Goal: Task Accomplishment & Management: Manage account settings

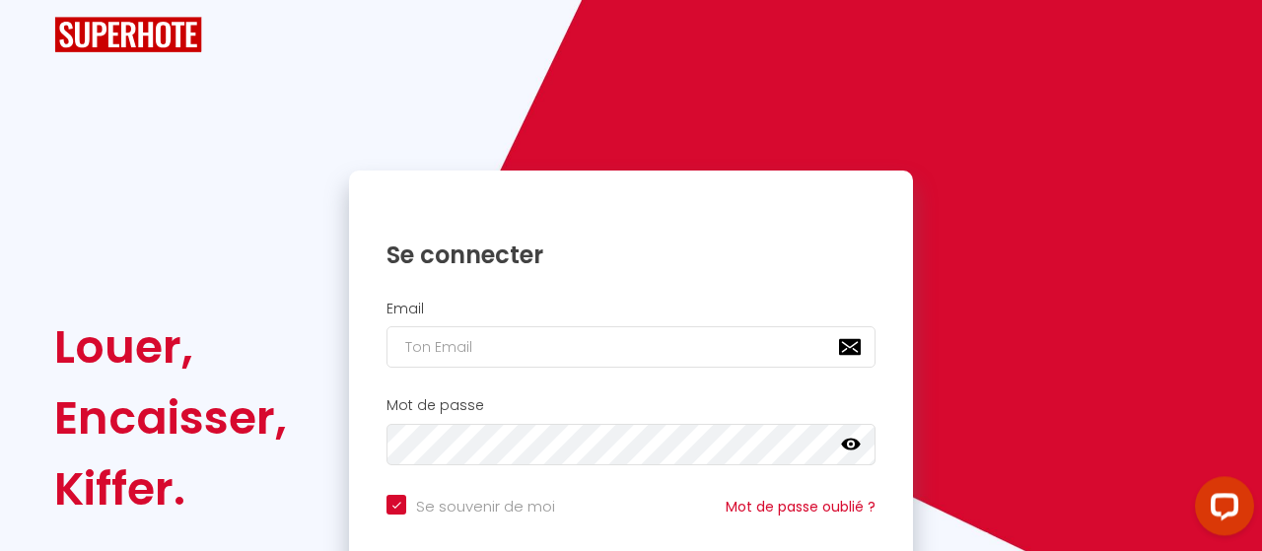
scroll to position [213, 0]
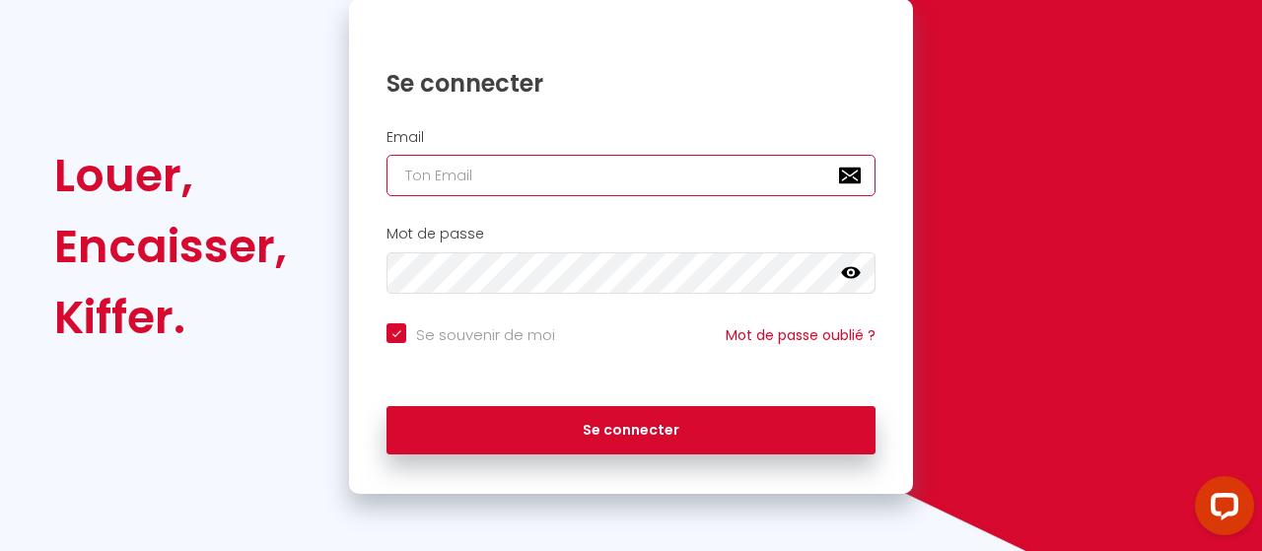
click at [594, 176] on input "email" at bounding box center [630, 175] width 489 height 41
type input "r"
checkbox input "true"
type input "ra"
checkbox input "true"
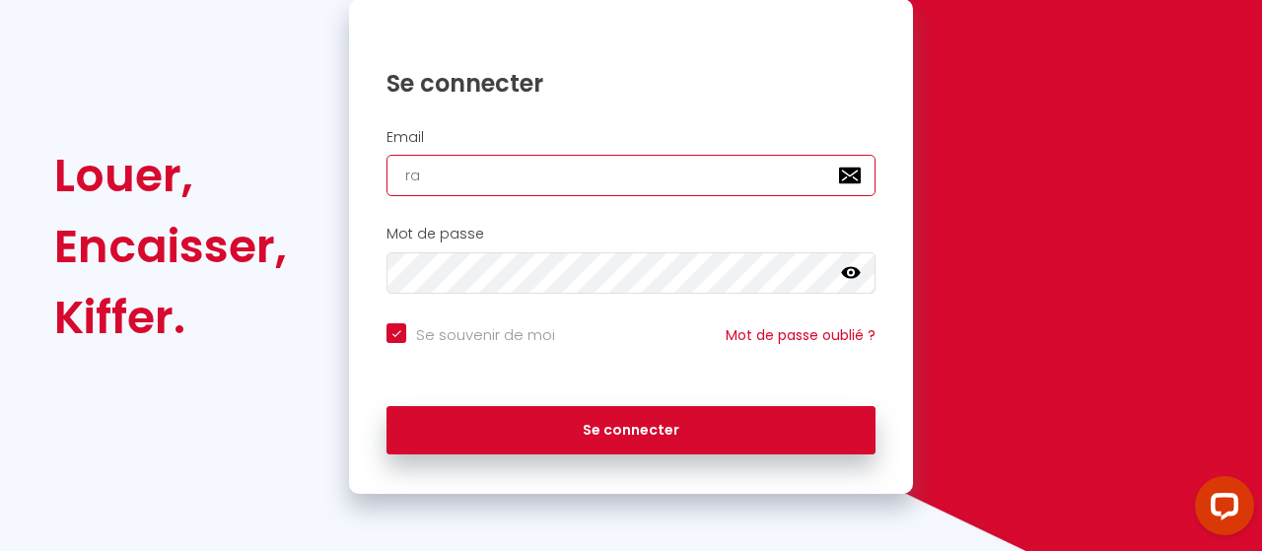
type input "ras"
checkbox input "true"
type input "ras."
checkbox input "true"
type input "ras.r"
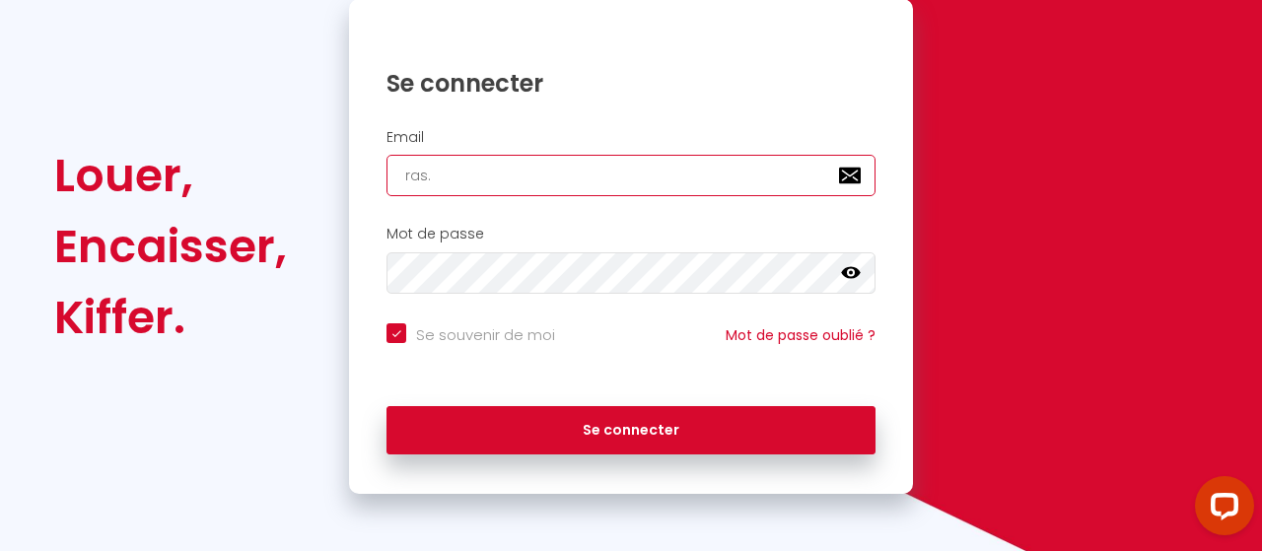
checkbox input "true"
type input "[DOMAIN_NAME]"
checkbox input "true"
type input "ras.ret"
checkbox input "true"
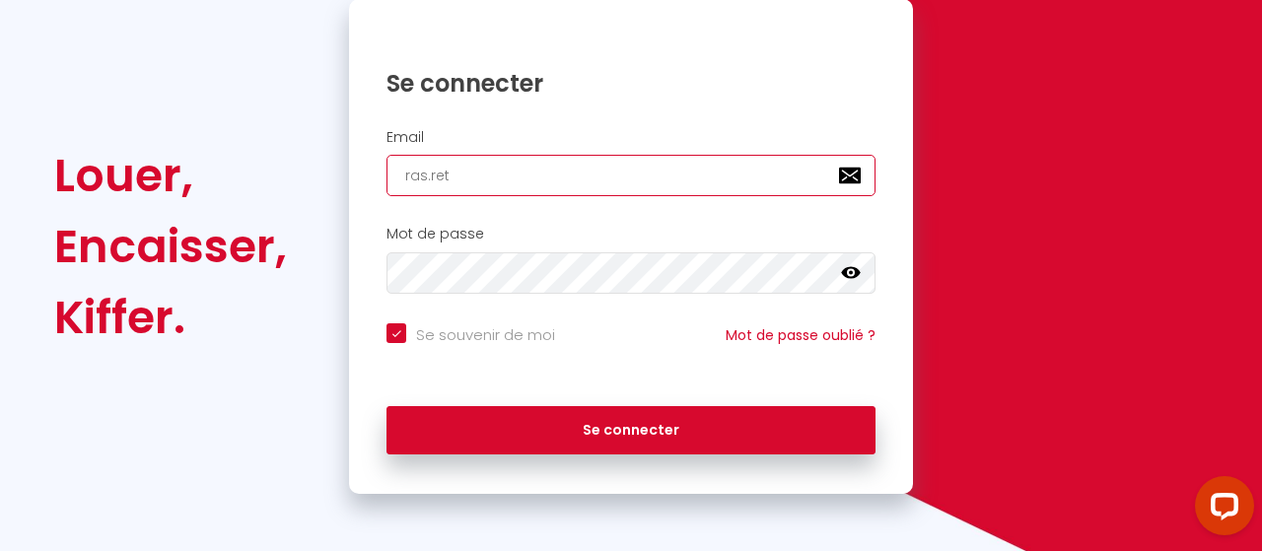
type input "ras.reto"
checkbox input "true"
type input "ras.retou"
checkbox input "true"
type input "ras.retour"
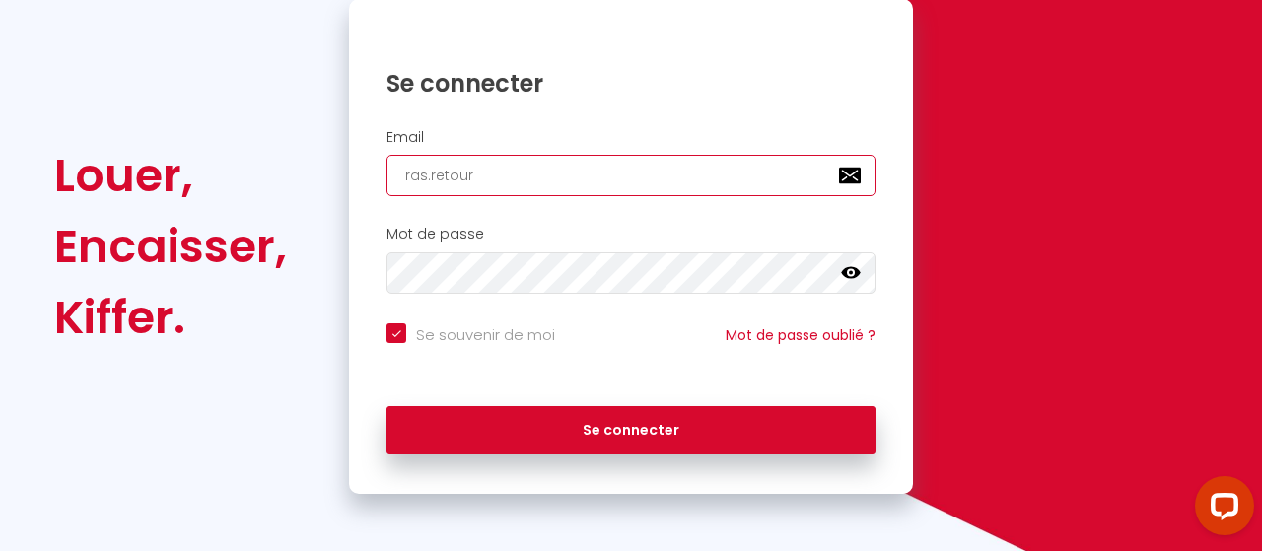
checkbox input "true"
type input "ras.retoura"
checkbox input "true"
type input "ras.retourau"
checkbox input "true"
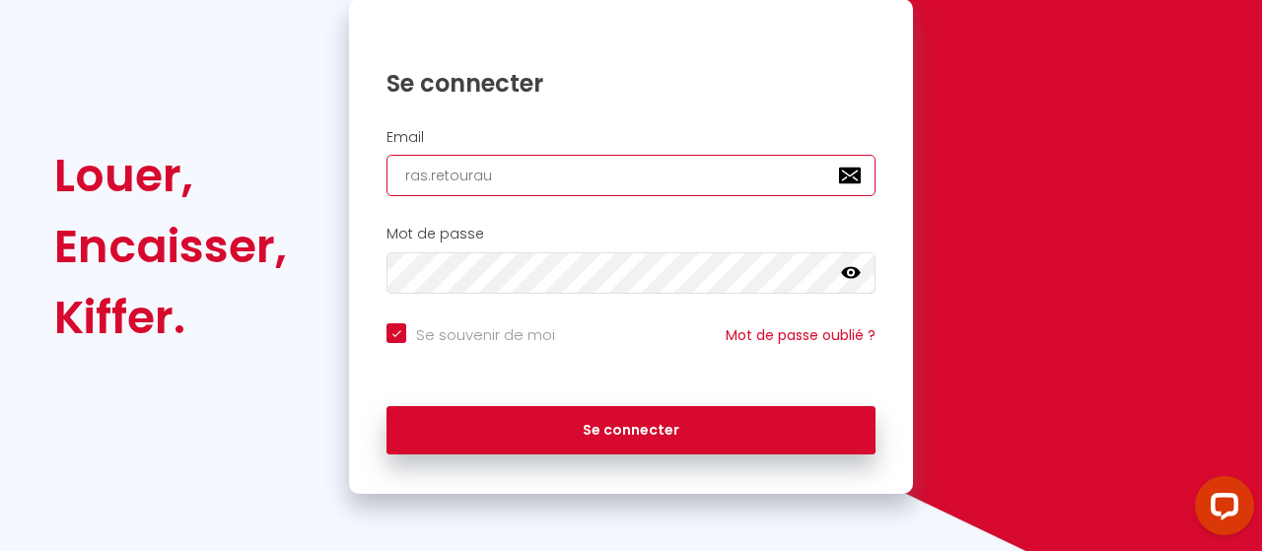
type input "ras.retouraux"
checkbox input "true"
type input "ras.retourauxs"
checkbox input "true"
type input "ras.retourauxso"
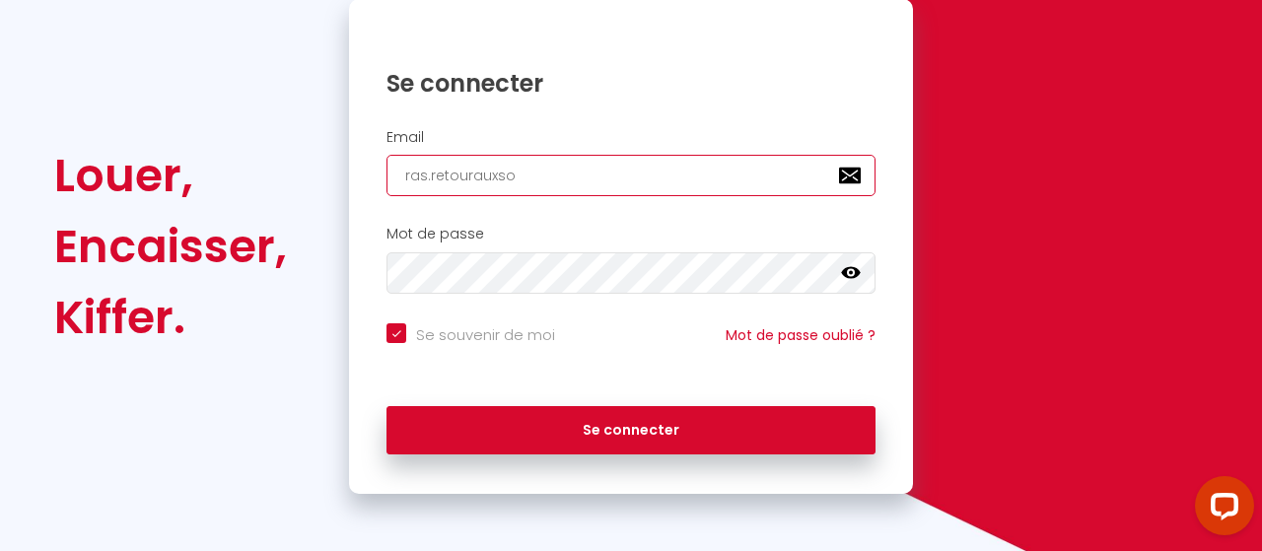
checkbox input "true"
type input "ras.retourauxsou"
checkbox input "true"
type input "ras.retourauxsour"
checkbox input "true"
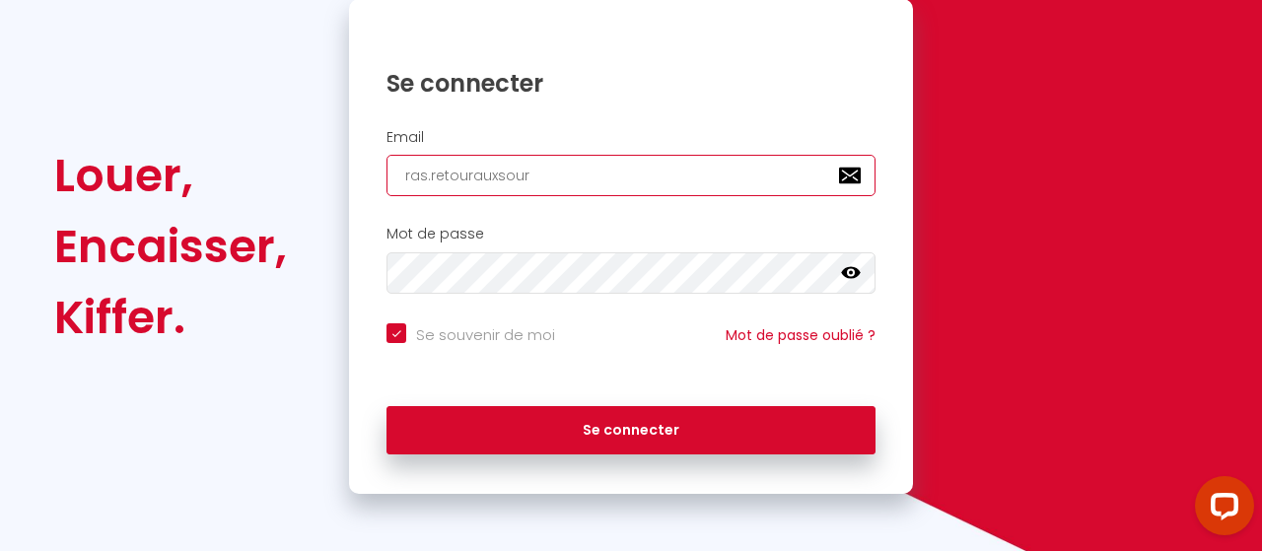
type input "ras.retourauxsourc"
checkbox input "true"
type input "ras.retourauxsource"
checkbox input "true"
type input "ras.retourauxsources"
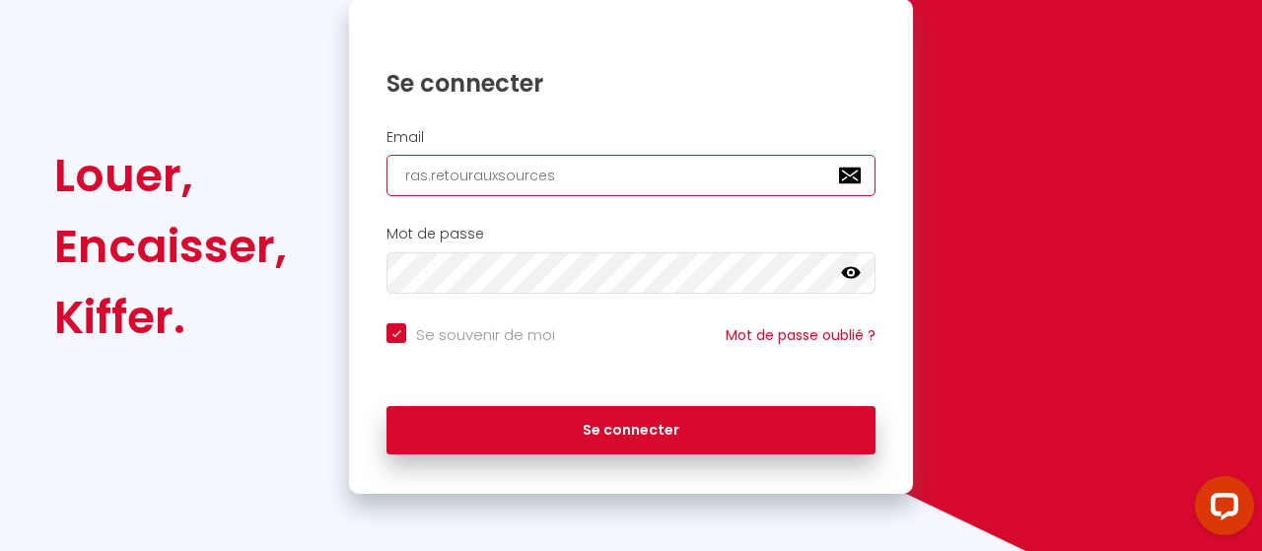
checkbox input "true"
type input "ras.retourauxsources."
checkbox input "true"
type input "ras.retourauxsources.p"
checkbox input "true"
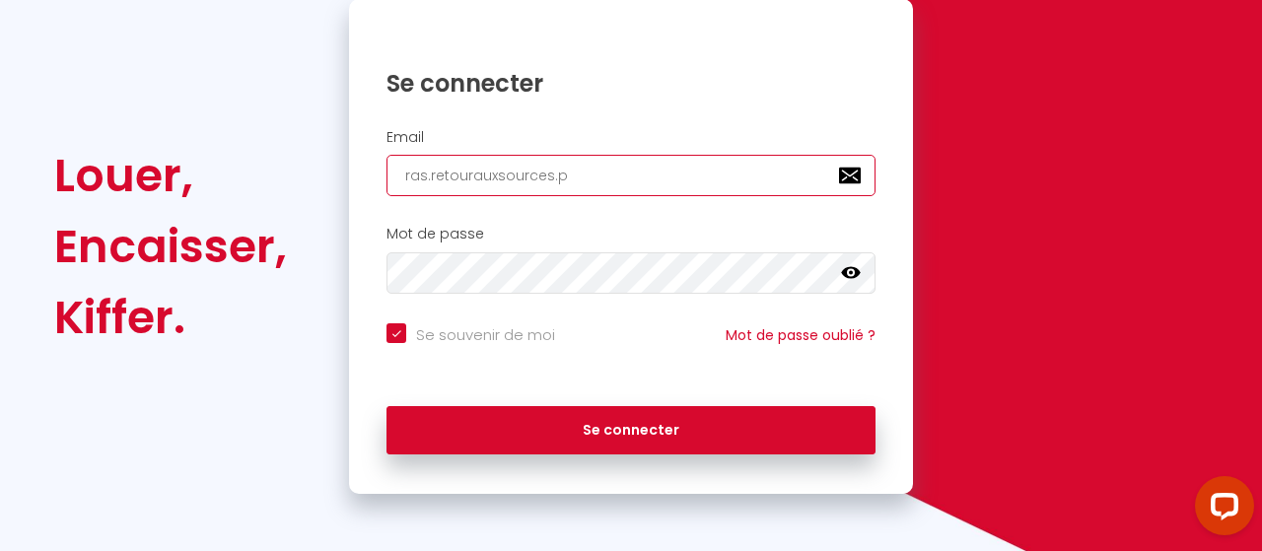
type input "[DOMAIN_NAME]"
checkbox input "true"
type input "[DOMAIN_NAME]"
checkbox input "true"
type input "[DOMAIN_NAME]@"
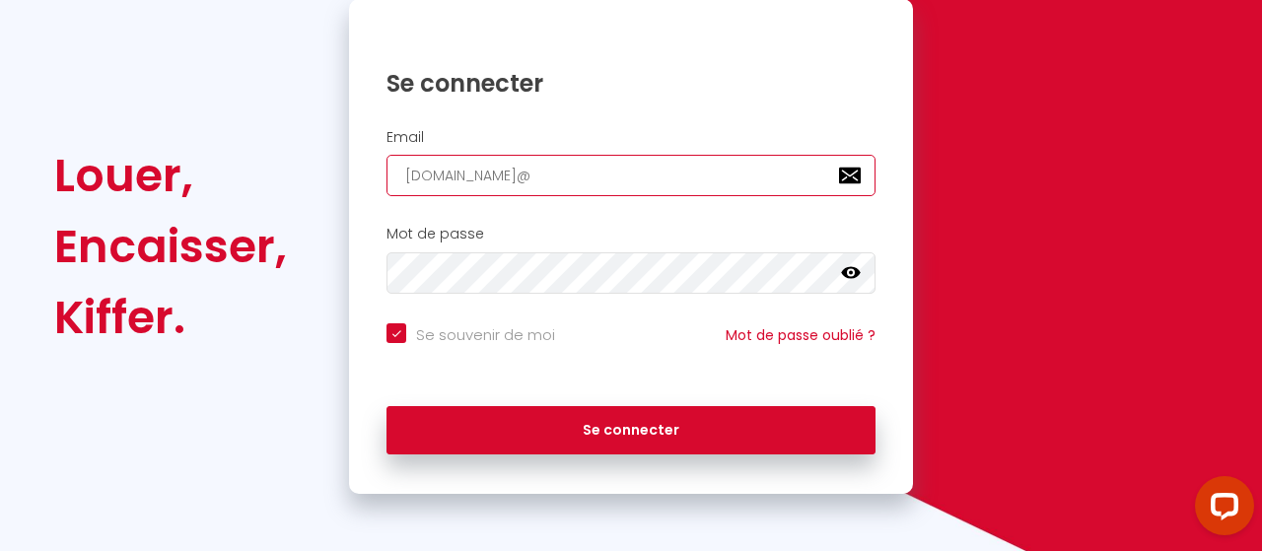
checkbox input "true"
type input "[DOMAIN_NAME]@g"
checkbox input "true"
type input "[DOMAIN_NAME]@gm"
checkbox input "true"
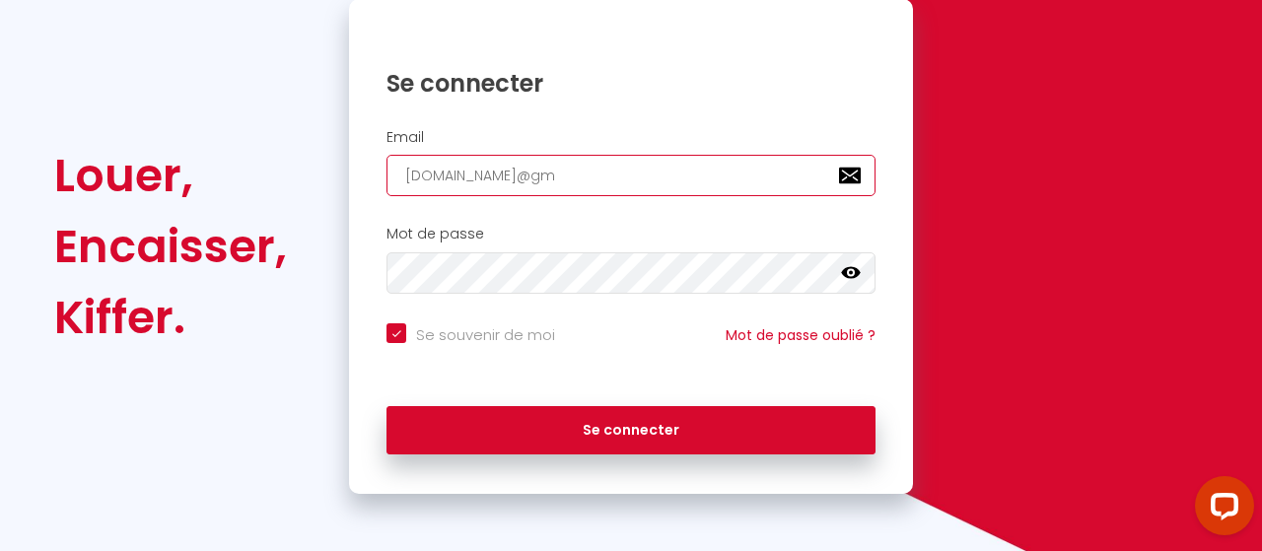
type input "[DOMAIN_NAME]@gma"
checkbox input "true"
type input "[DOMAIN_NAME]@gmai"
checkbox input "true"
type input "[DOMAIN_NAME][EMAIL_ADDRESS]"
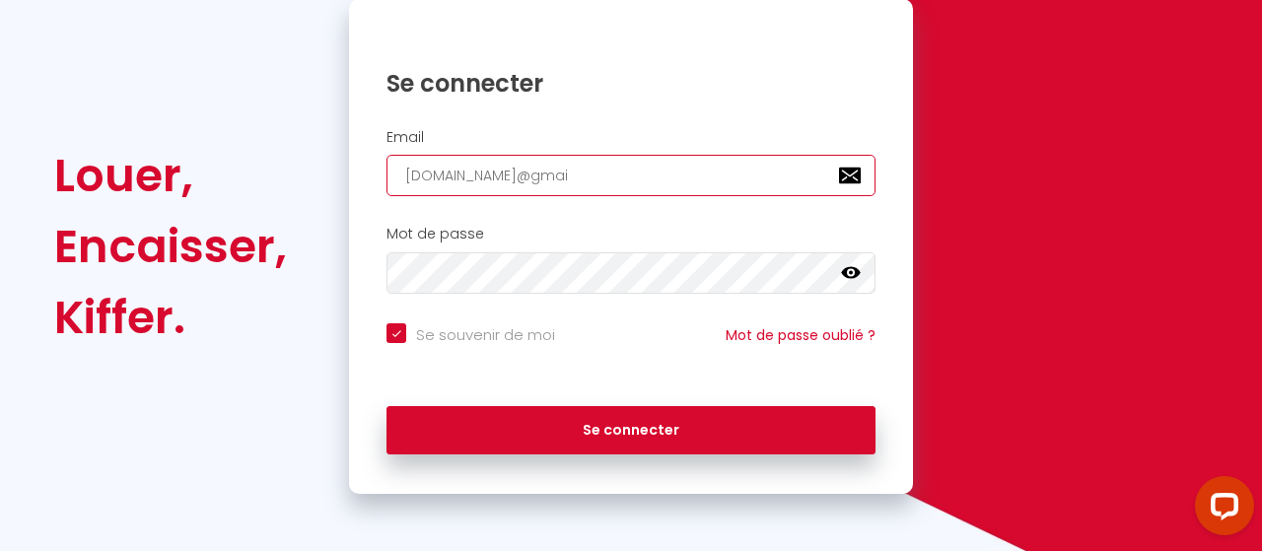
checkbox input "true"
type input "[DOMAIN_NAME][EMAIL_ADDRESS]."
checkbox input "true"
type input "[DOMAIN_NAME]@gmail.c"
checkbox input "true"
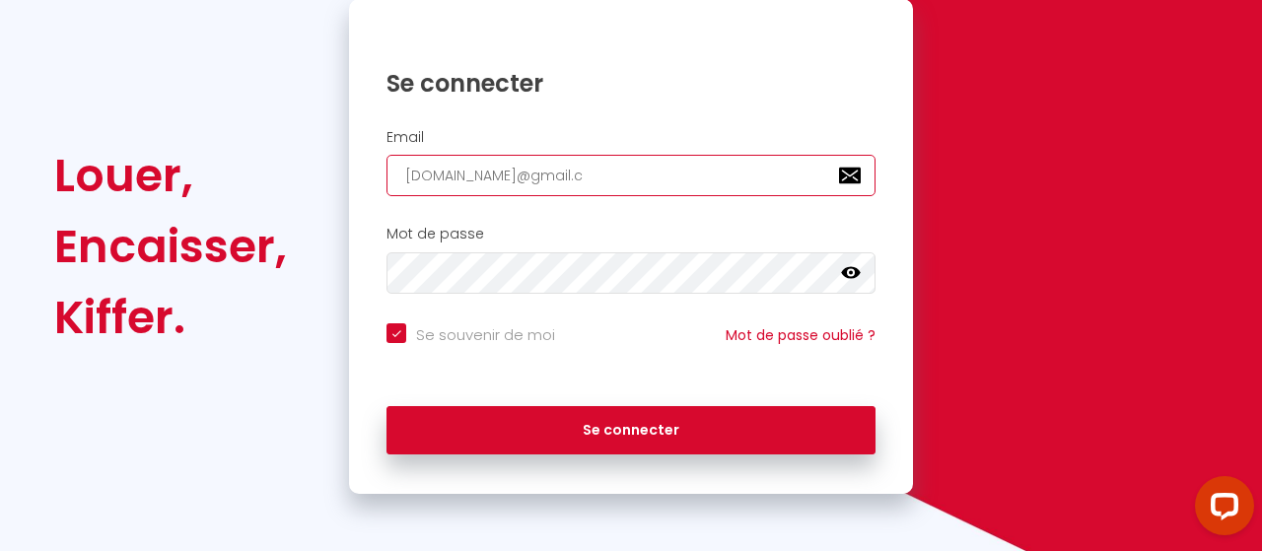
type input "[DOMAIN_NAME][EMAIL_ADDRESS][DOMAIN_NAME]"
checkbox input "true"
type input "[DOMAIN_NAME][EMAIL_ADDRESS][DOMAIN_NAME]"
checkbox input "true"
type input "[DOMAIN_NAME][EMAIL_ADDRESS][DOMAIN_NAME]"
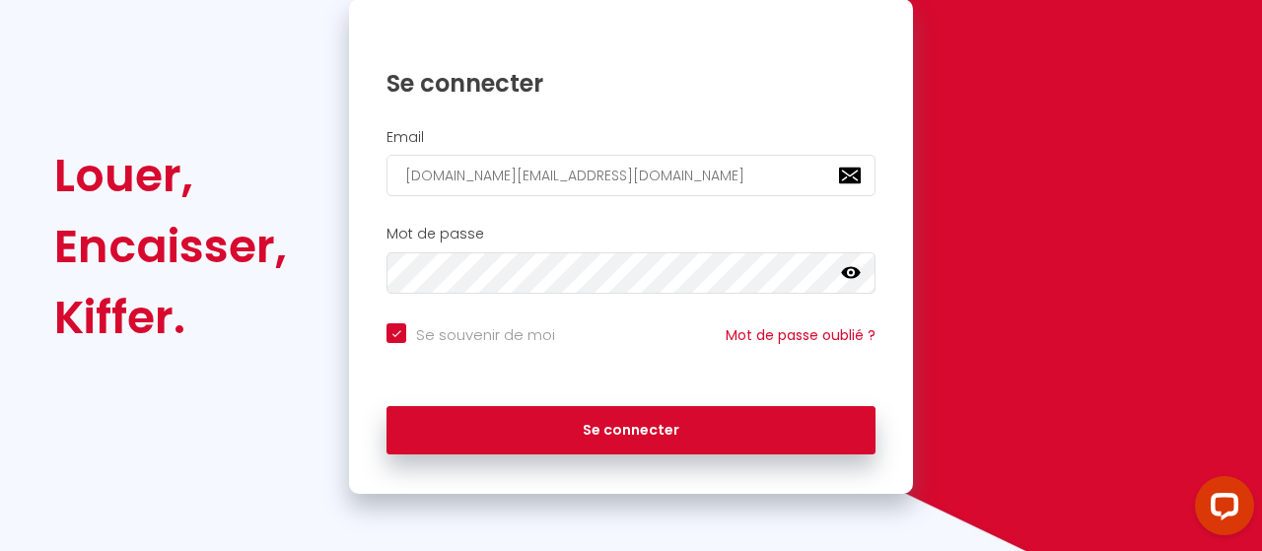
click at [851, 267] on icon at bounding box center [851, 273] width 20 height 12
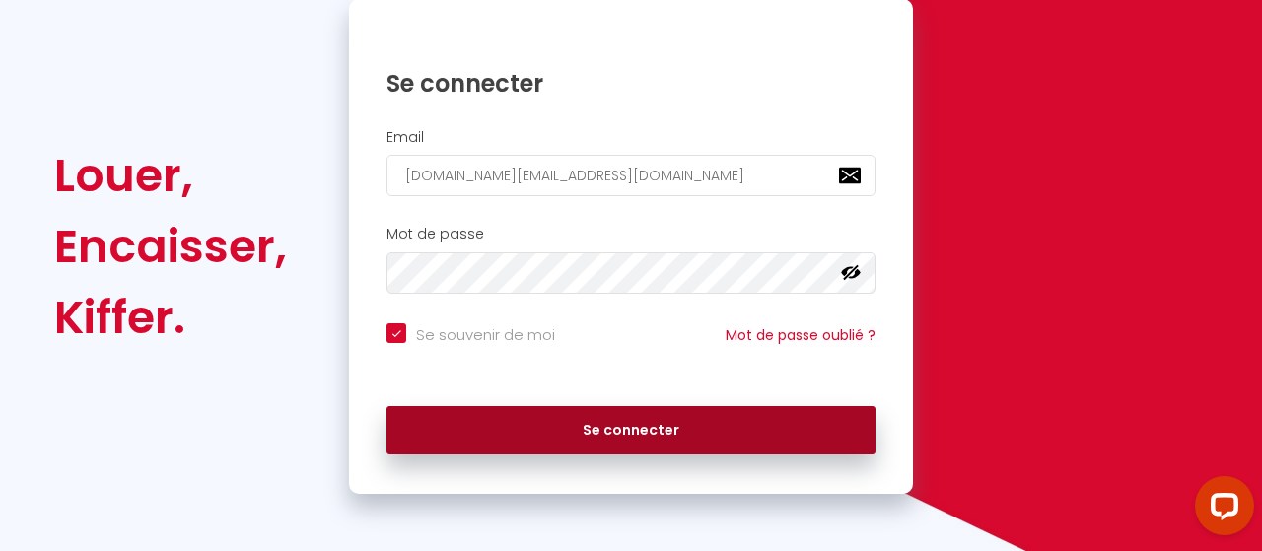
click at [614, 428] on button "Se connecter" at bounding box center [630, 430] width 489 height 49
checkbox input "true"
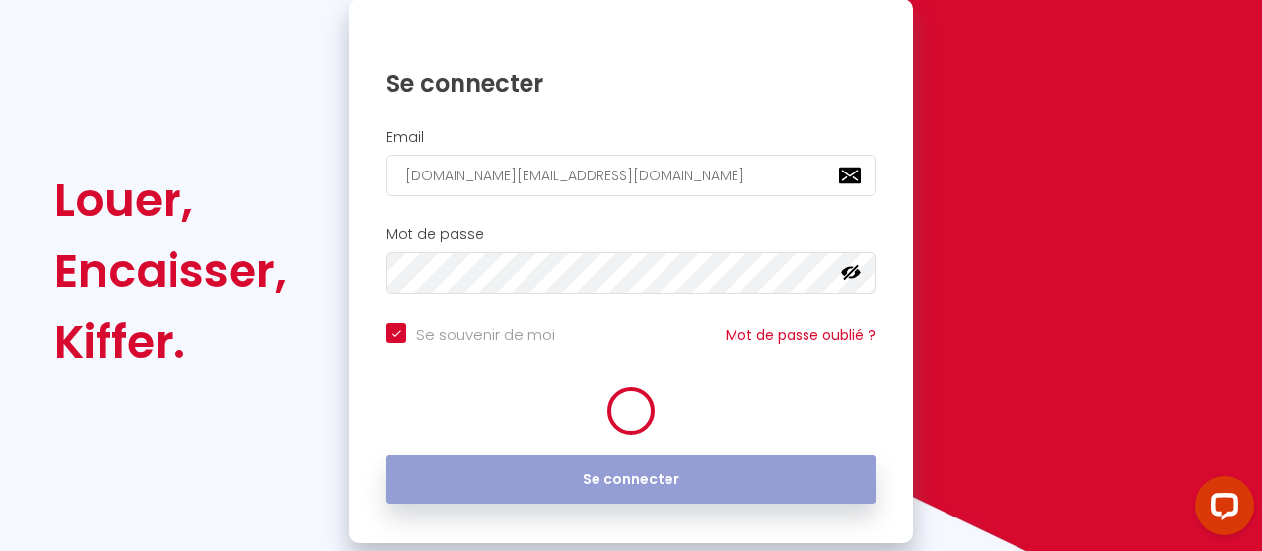
scroll to position [238, 0]
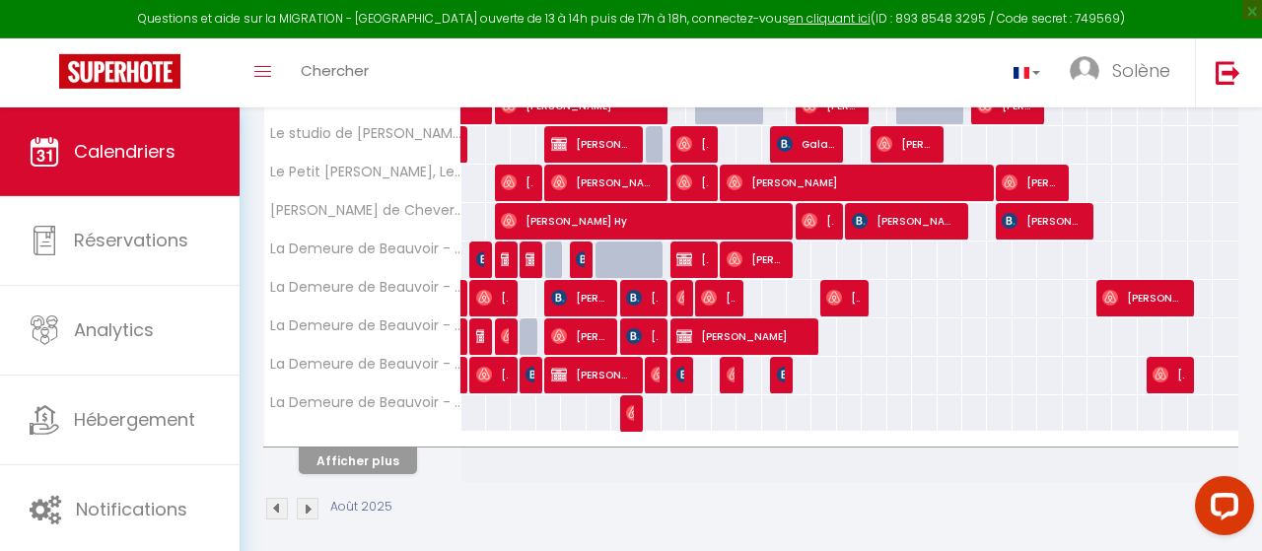
scroll to position [406, 0]
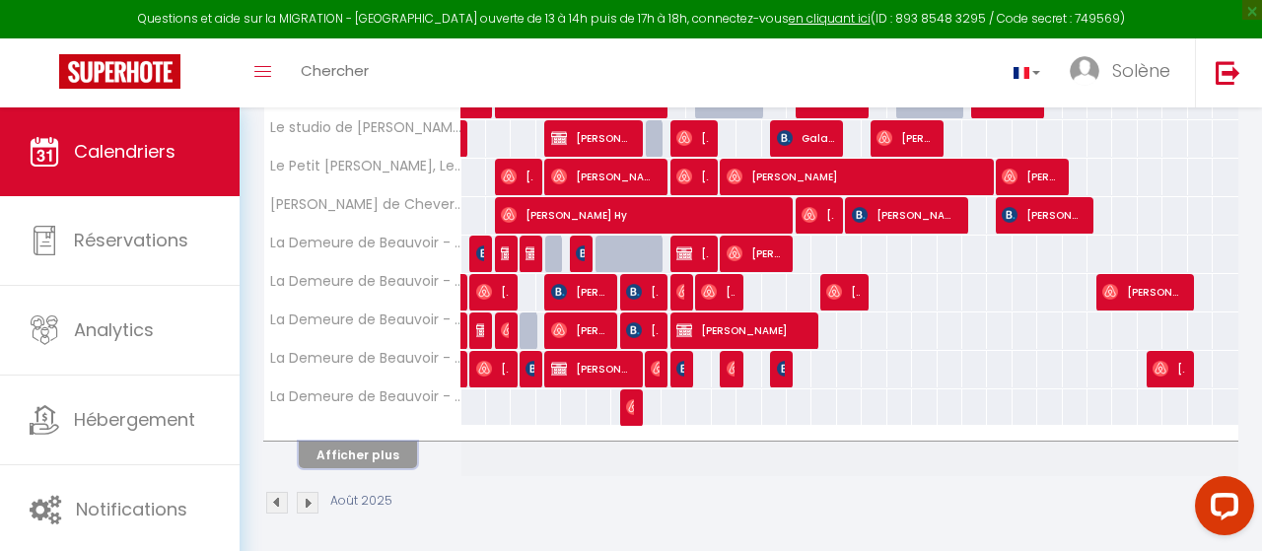
click at [391, 451] on button "Afficher plus" at bounding box center [358, 455] width 118 height 27
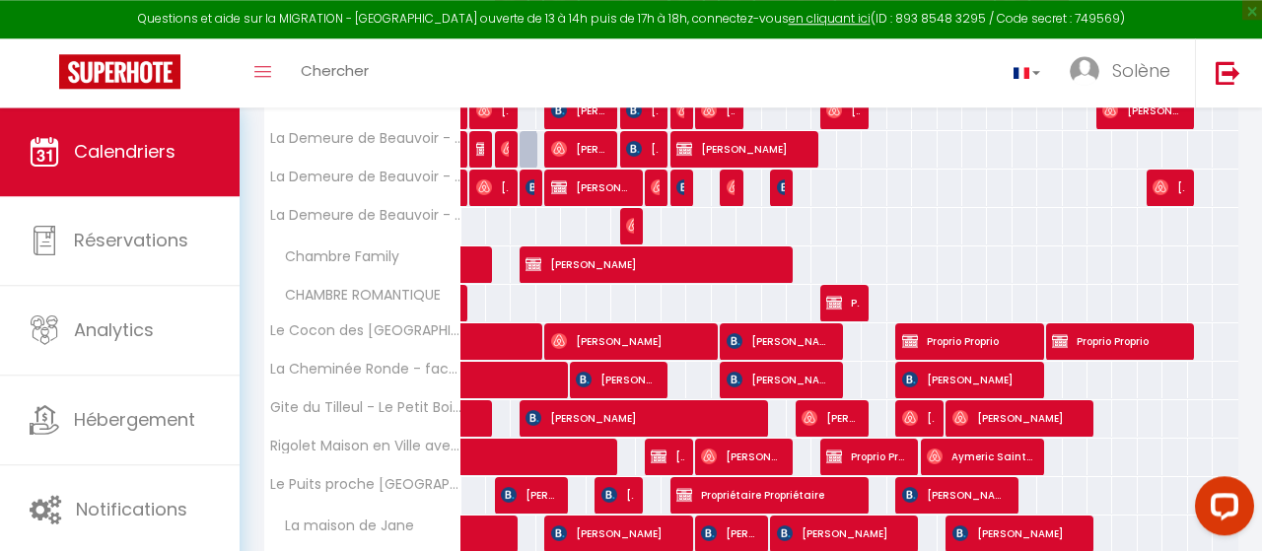
scroll to position [788, 0]
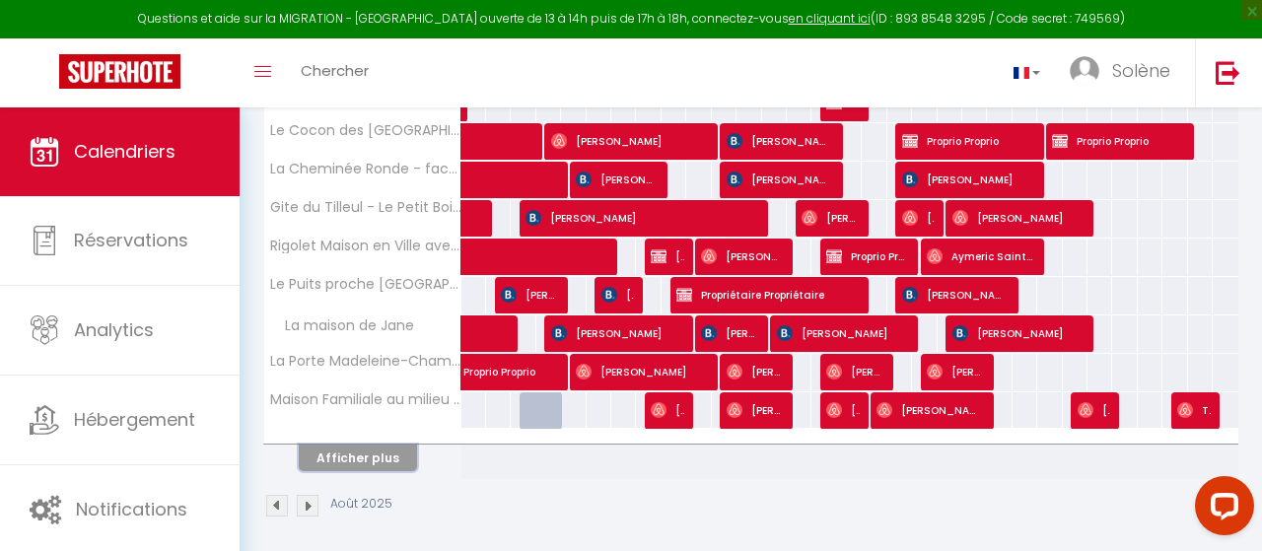
click at [397, 449] on button "Afficher plus" at bounding box center [358, 458] width 118 height 27
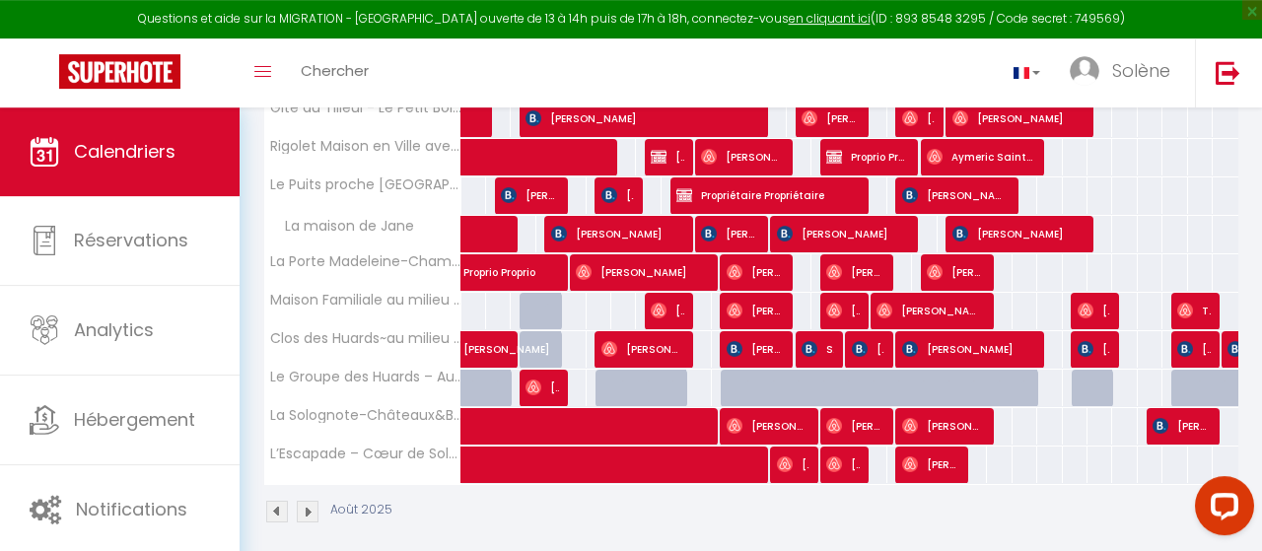
scroll to position [893, 0]
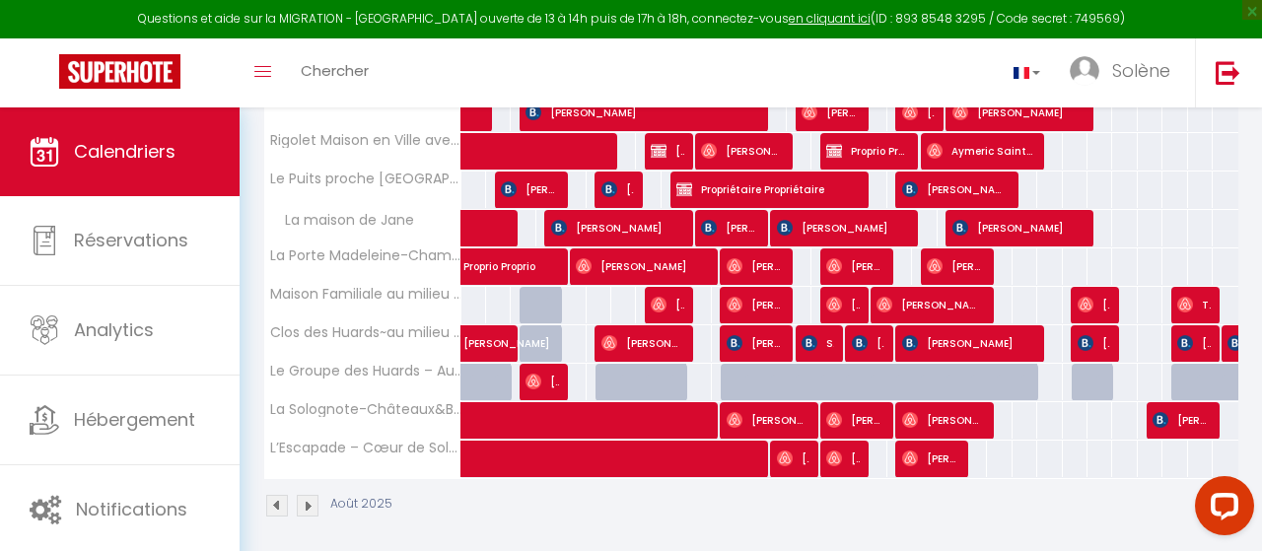
click at [315, 497] on img at bounding box center [308, 506] width 22 height 22
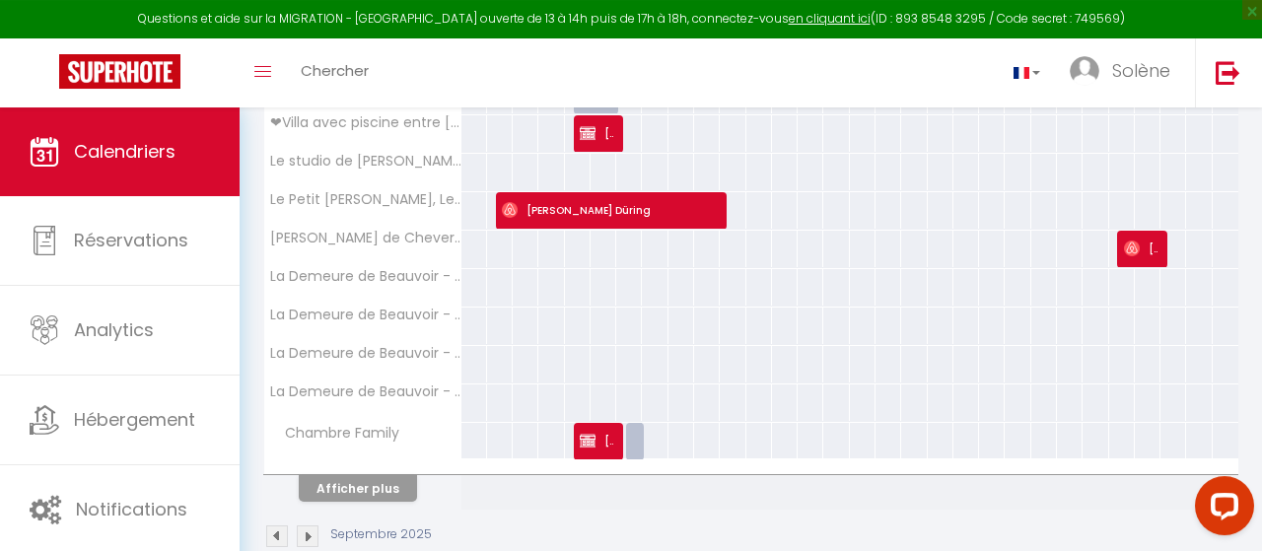
scroll to position [406, 0]
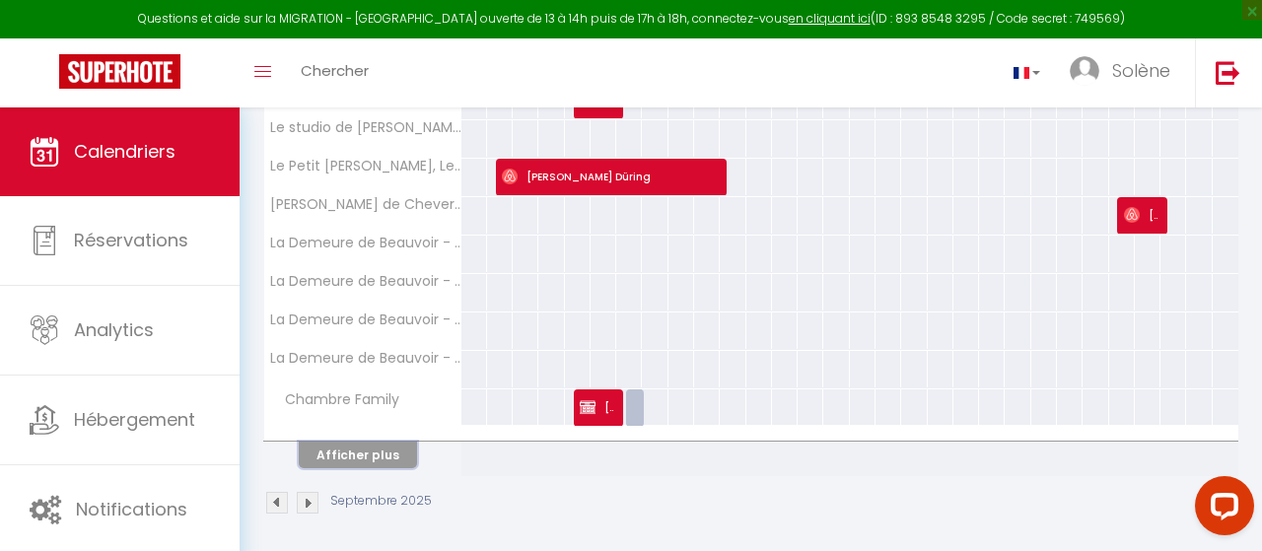
click at [401, 457] on button "Afficher plus" at bounding box center [358, 455] width 118 height 27
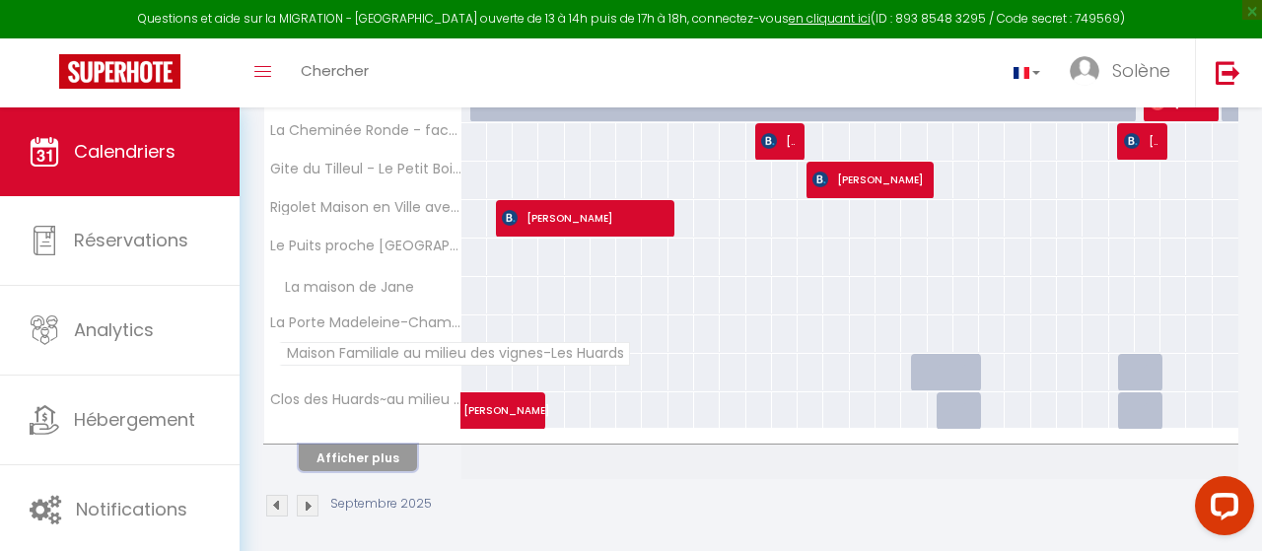
scroll to position [685, 0]
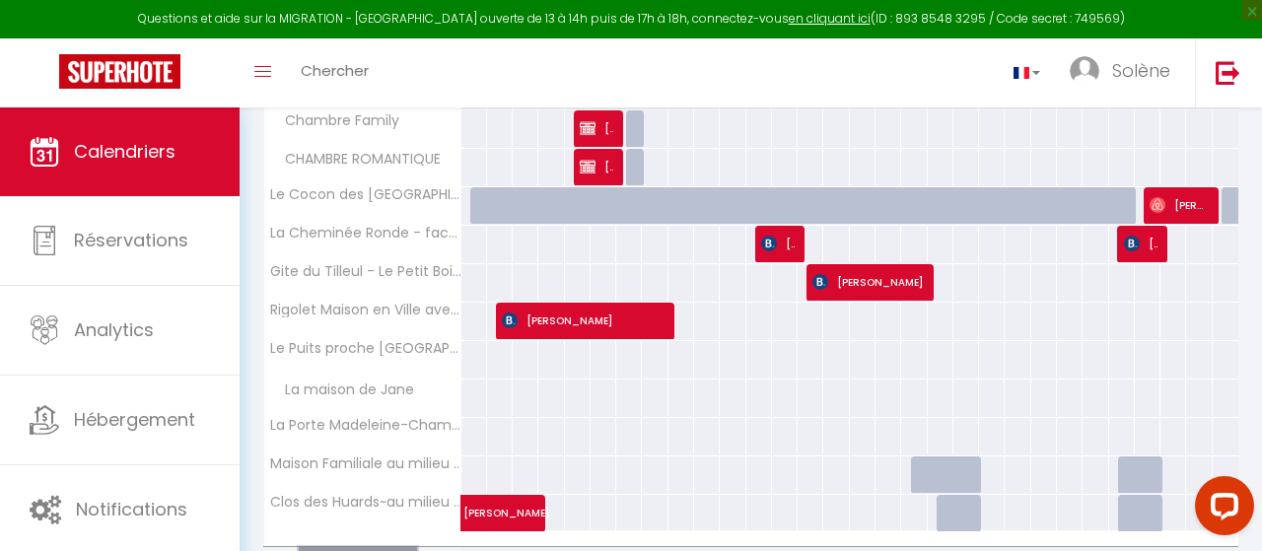
click at [367, 547] on button "Afficher plus" at bounding box center [358, 560] width 118 height 27
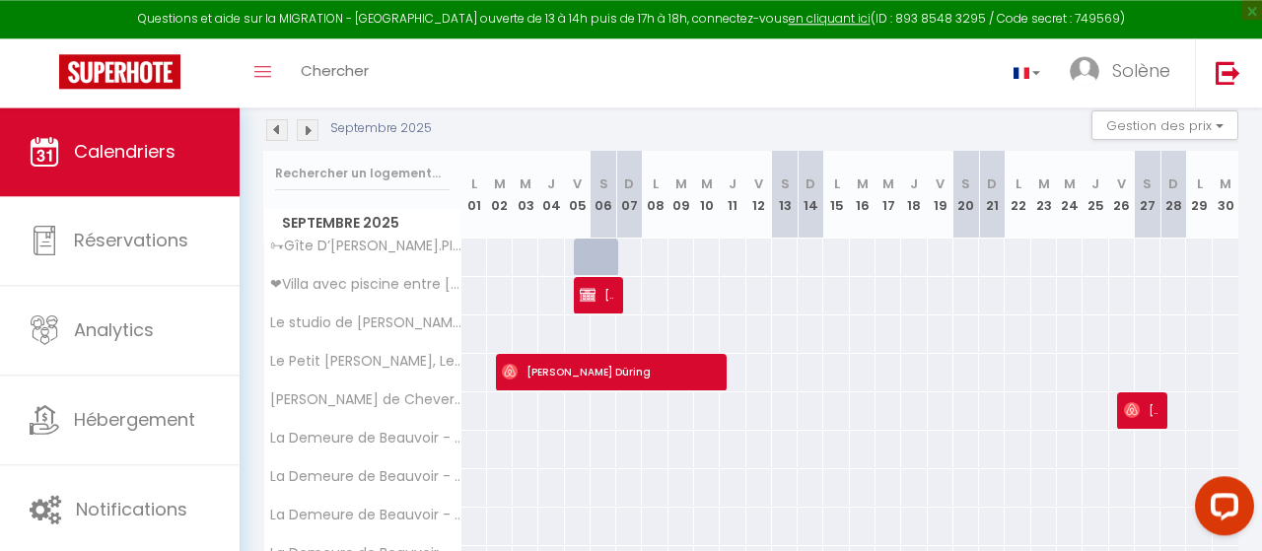
scroll to position [35, 0]
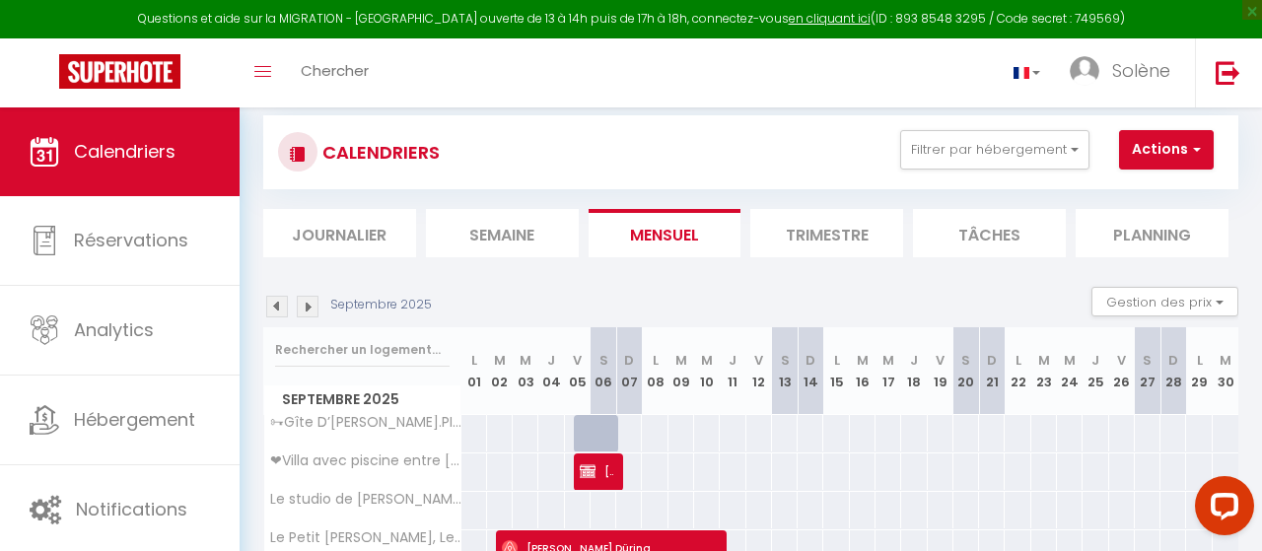
click at [313, 303] on img at bounding box center [308, 307] width 22 height 22
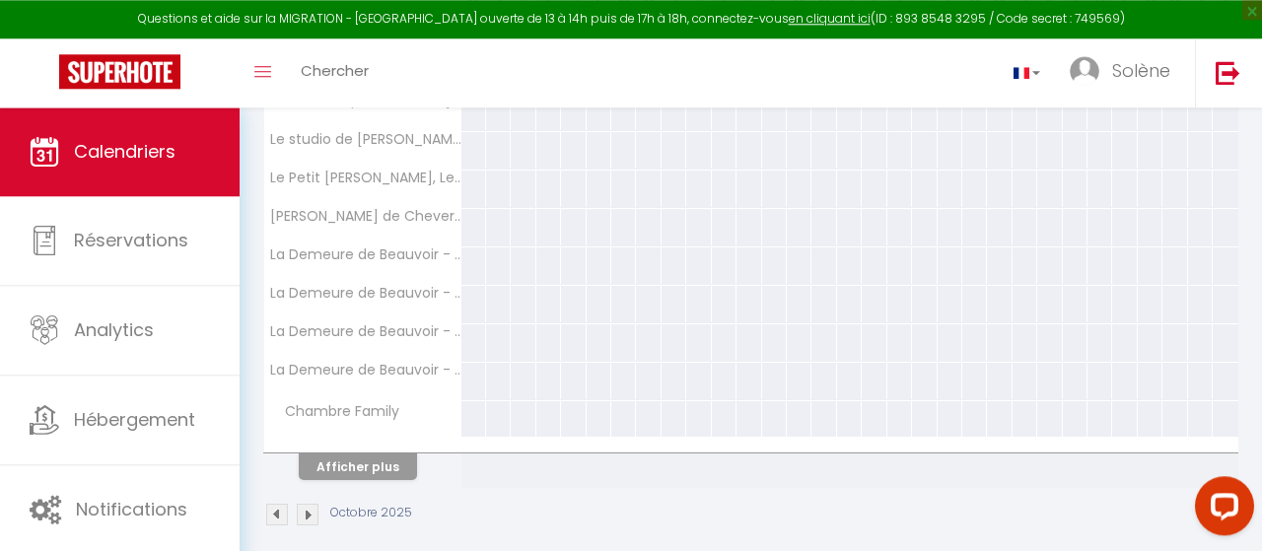
scroll to position [406, 0]
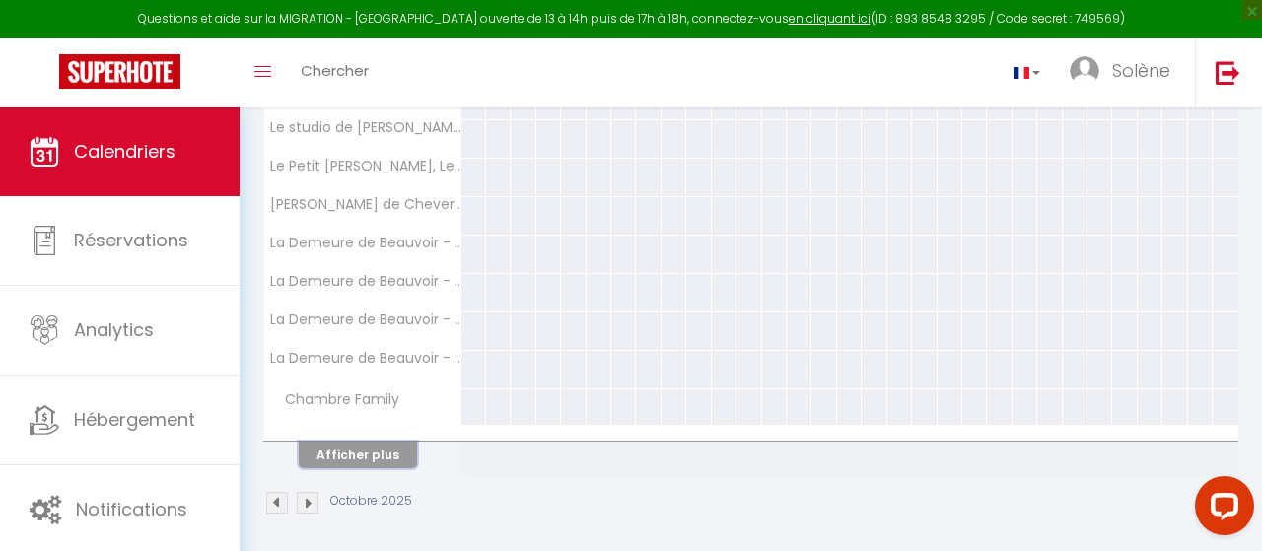
click at [364, 454] on button "Afficher plus" at bounding box center [358, 455] width 118 height 27
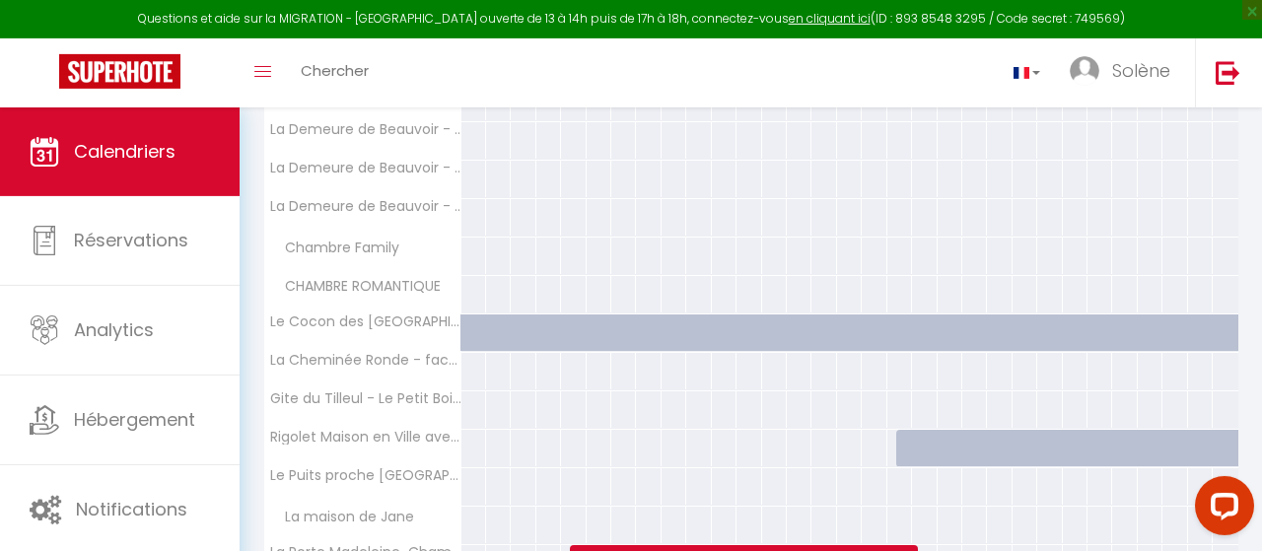
scroll to position [788, 0]
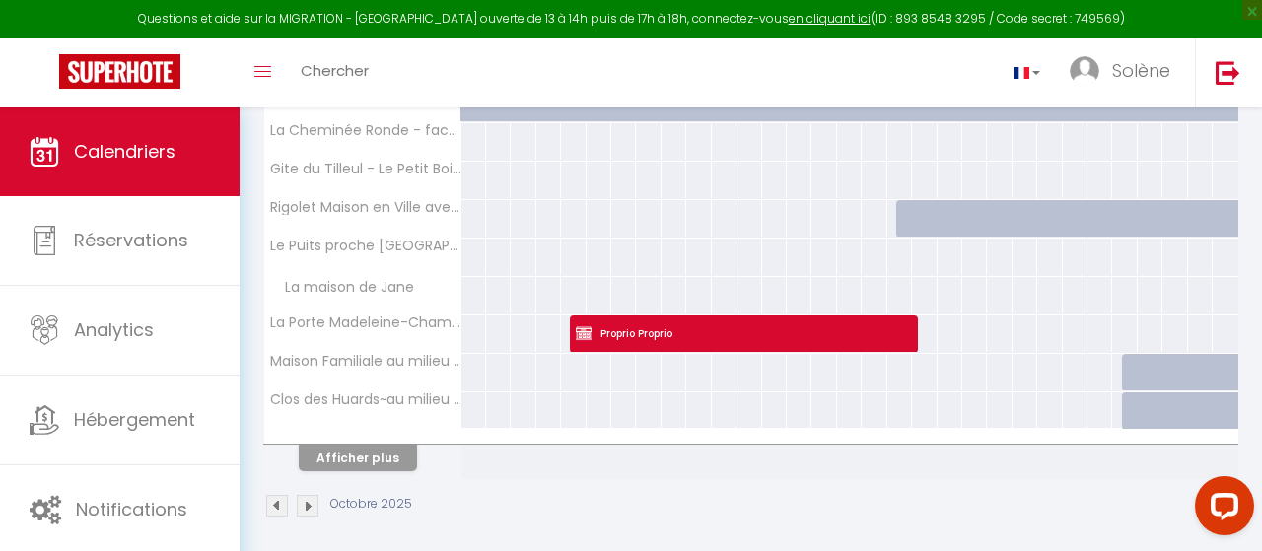
click at [375, 465] on th "Afficher plus" at bounding box center [362, 454] width 197 height 49
click at [379, 460] on button "Afficher plus" at bounding box center [358, 458] width 118 height 27
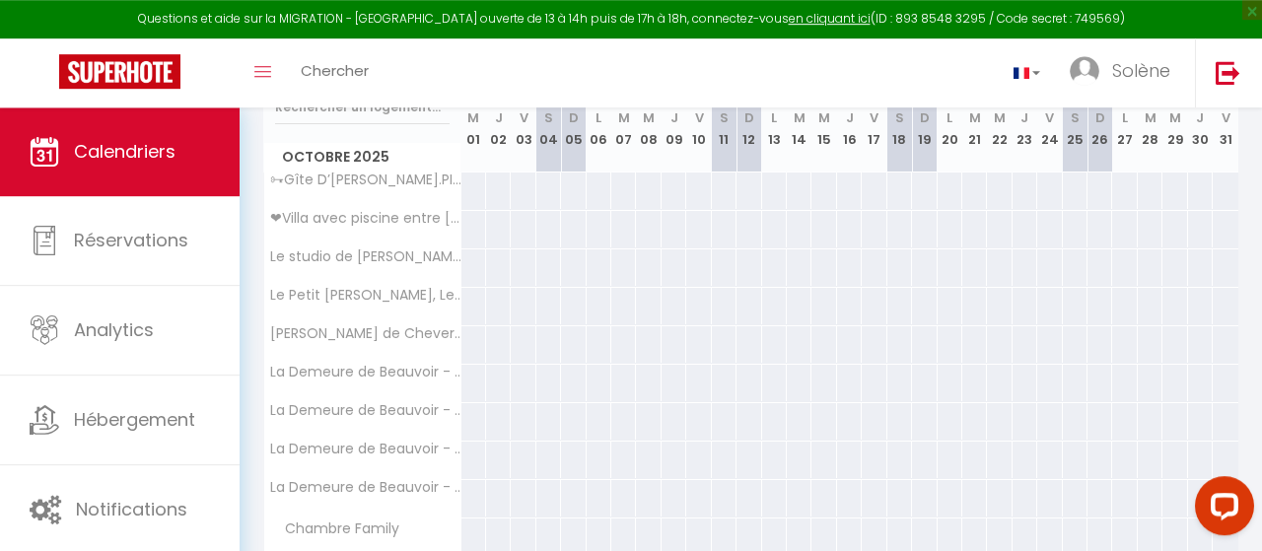
scroll to position [137, 0]
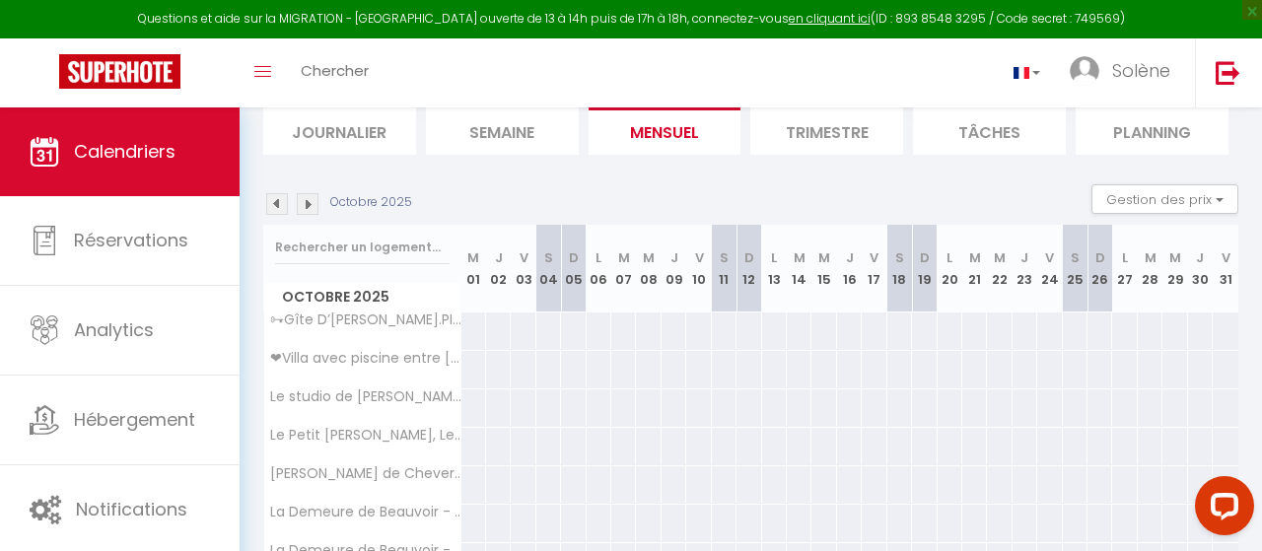
click at [303, 206] on img at bounding box center [308, 204] width 22 height 22
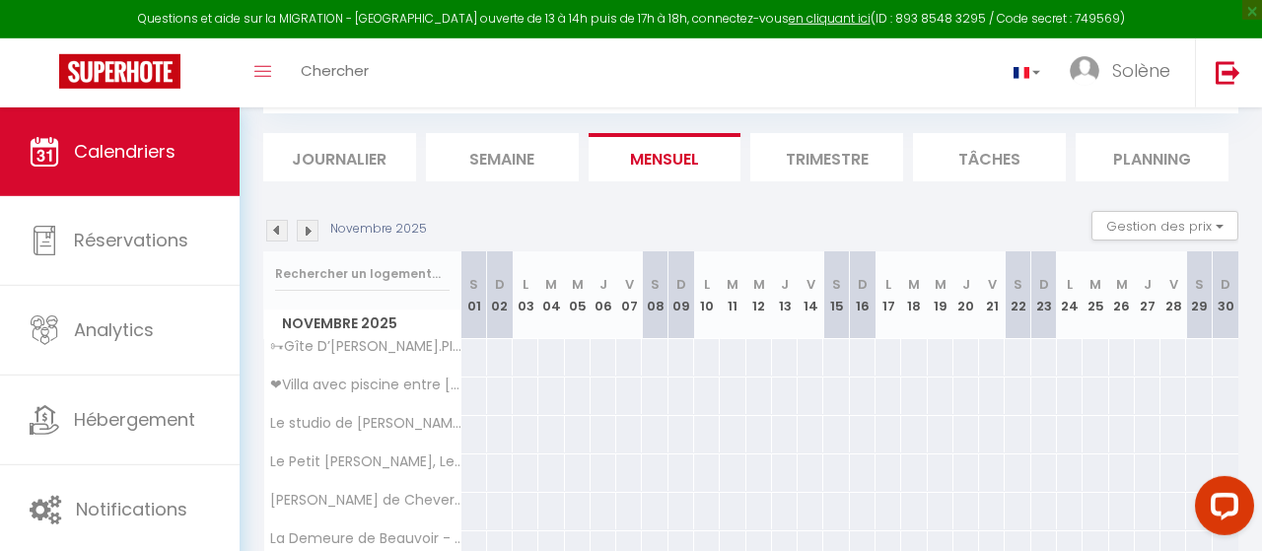
scroll to position [0, 0]
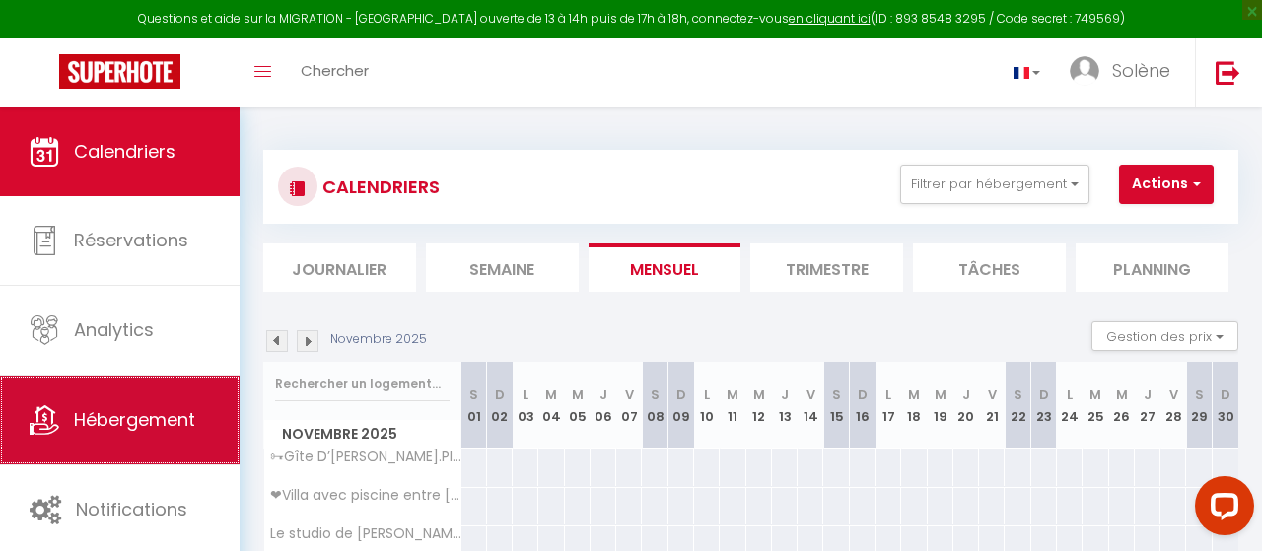
click at [164, 405] on link "Hébergement" at bounding box center [120, 420] width 240 height 89
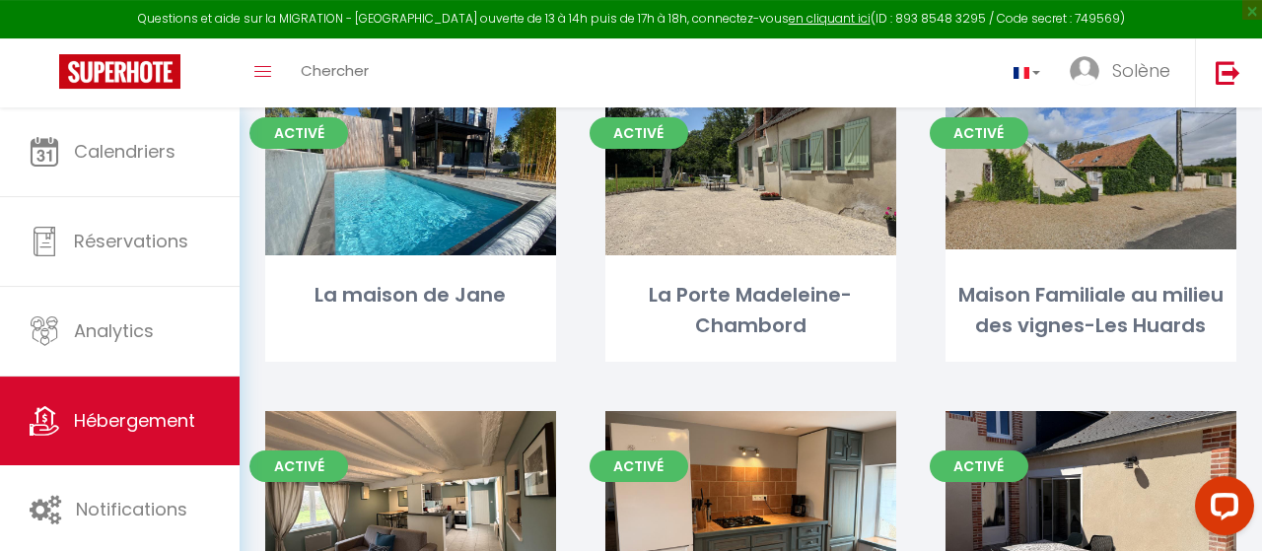
scroll to position [1435, 0]
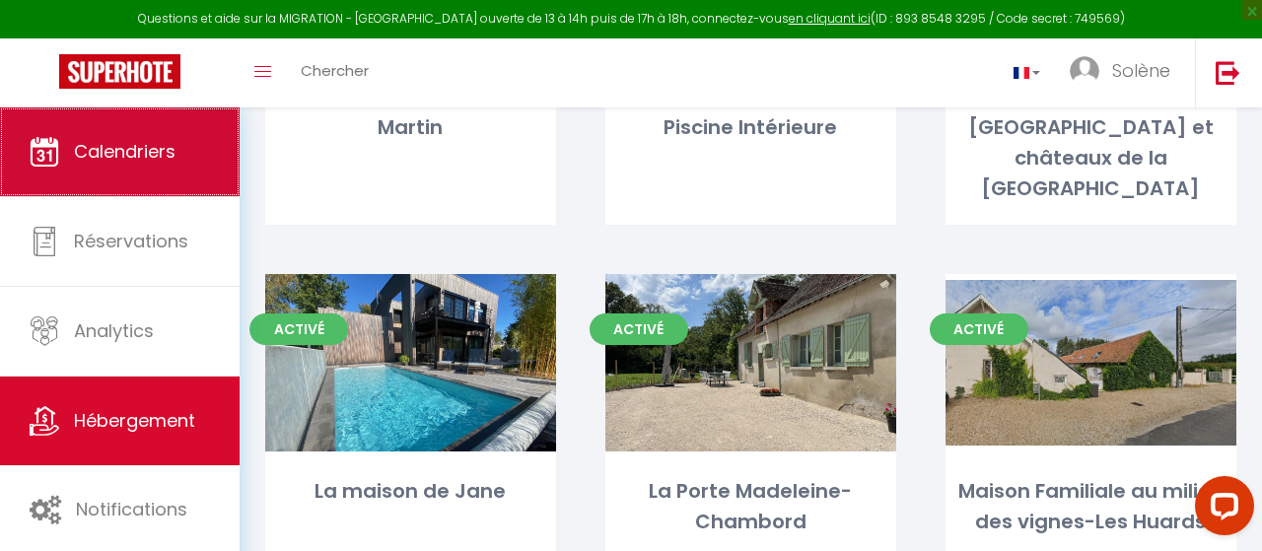
click at [145, 138] on link "Calendriers" at bounding box center [120, 151] width 240 height 89
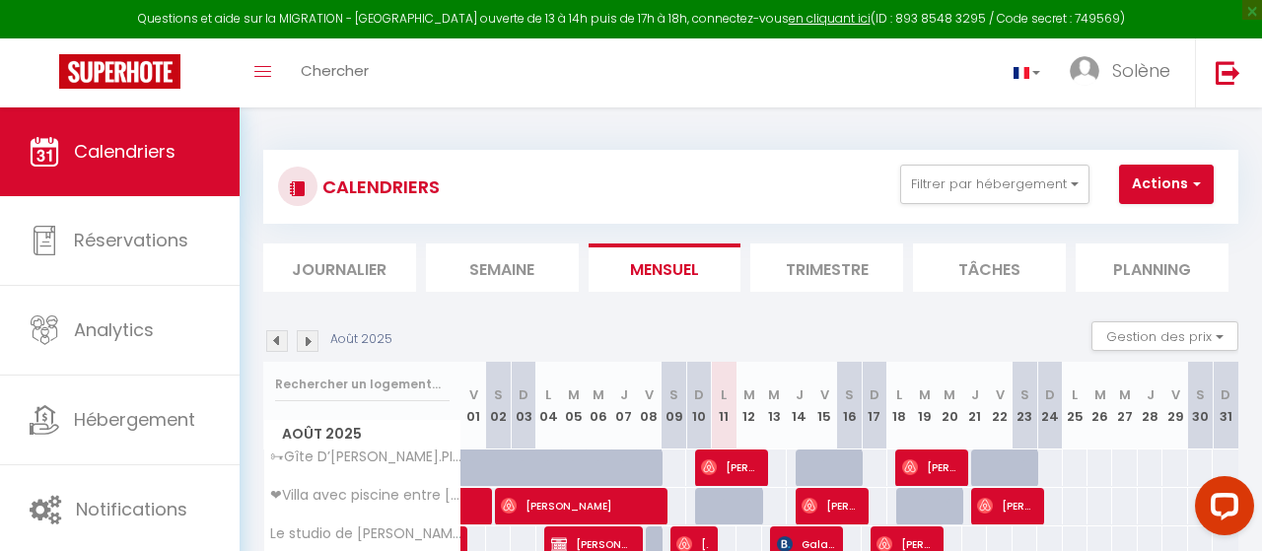
click at [344, 262] on li "Journalier" at bounding box center [339, 268] width 153 height 48
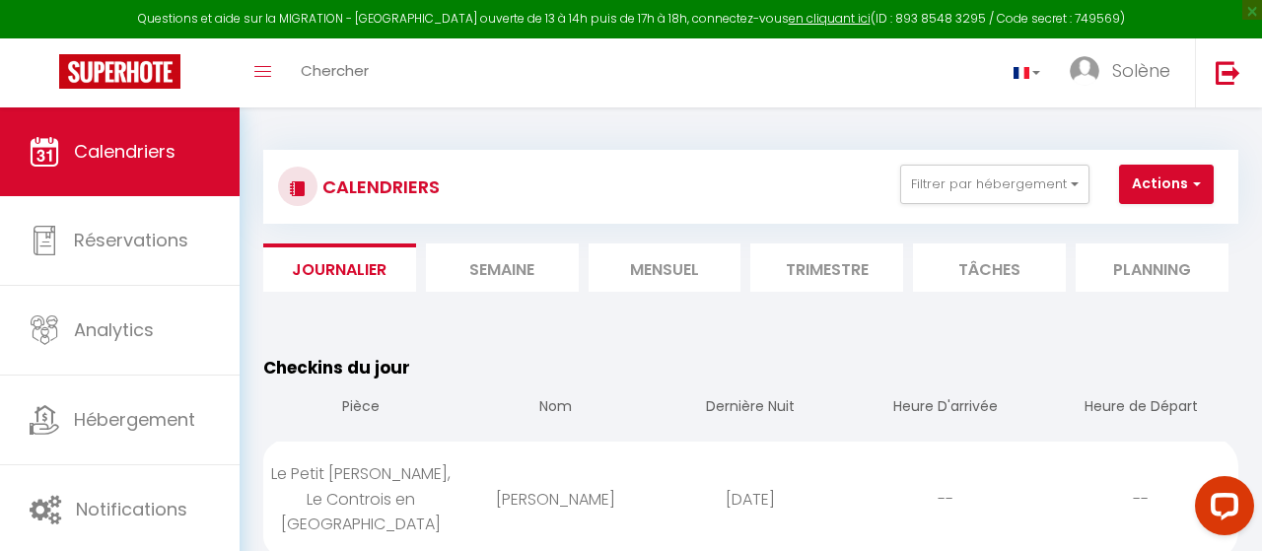
click at [522, 261] on li "Semaine" at bounding box center [502, 268] width 153 height 48
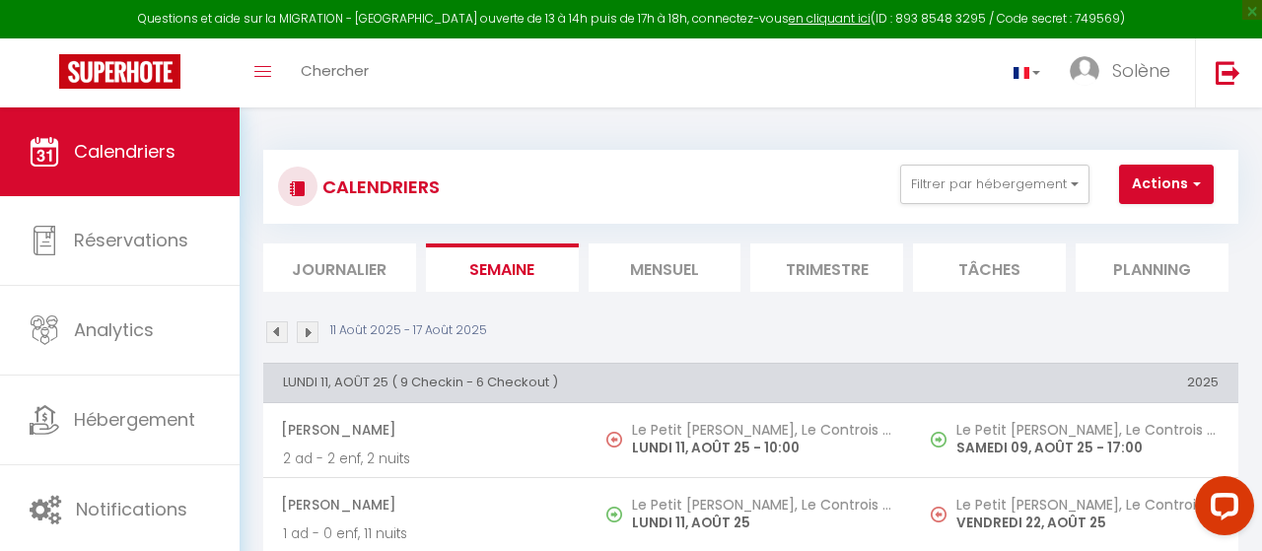
click at [309, 332] on img at bounding box center [308, 332] width 22 height 22
click at [313, 333] on img at bounding box center [308, 332] width 22 height 22
click at [307, 334] on img at bounding box center [308, 332] width 22 height 22
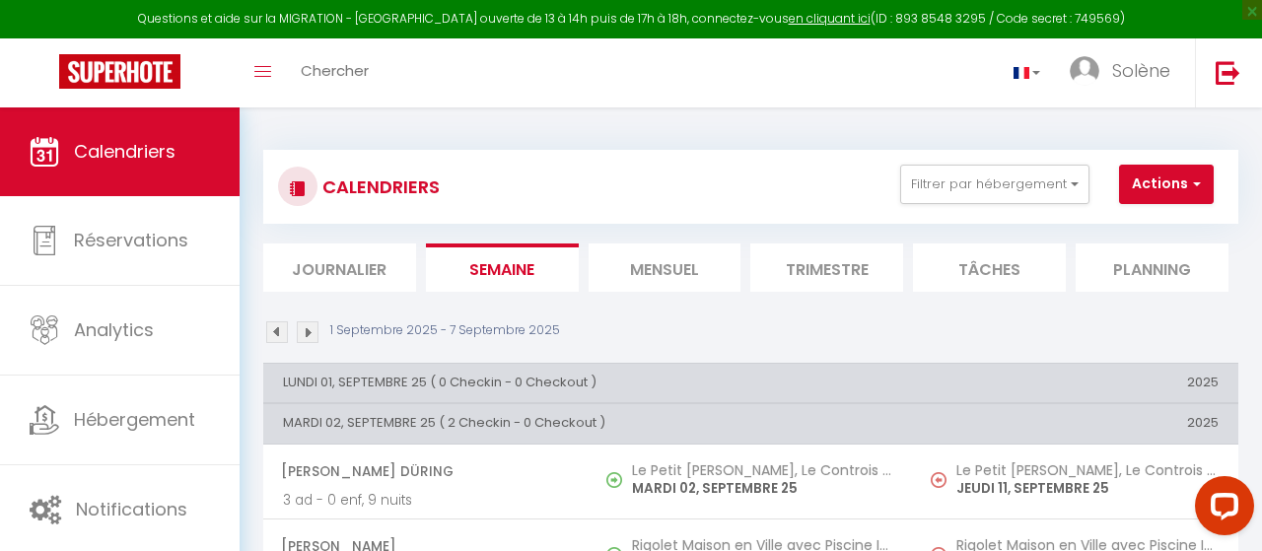
click at [305, 324] on img at bounding box center [308, 332] width 22 height 22
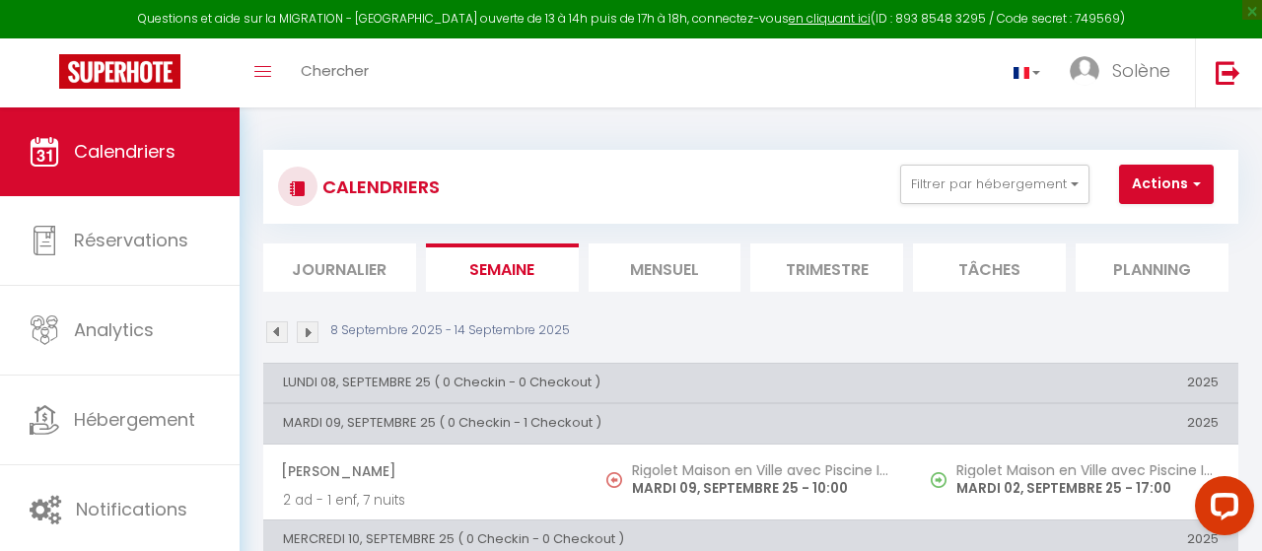
click at [305, 333] on img at bounding box center [308, 332] width 22 height 22
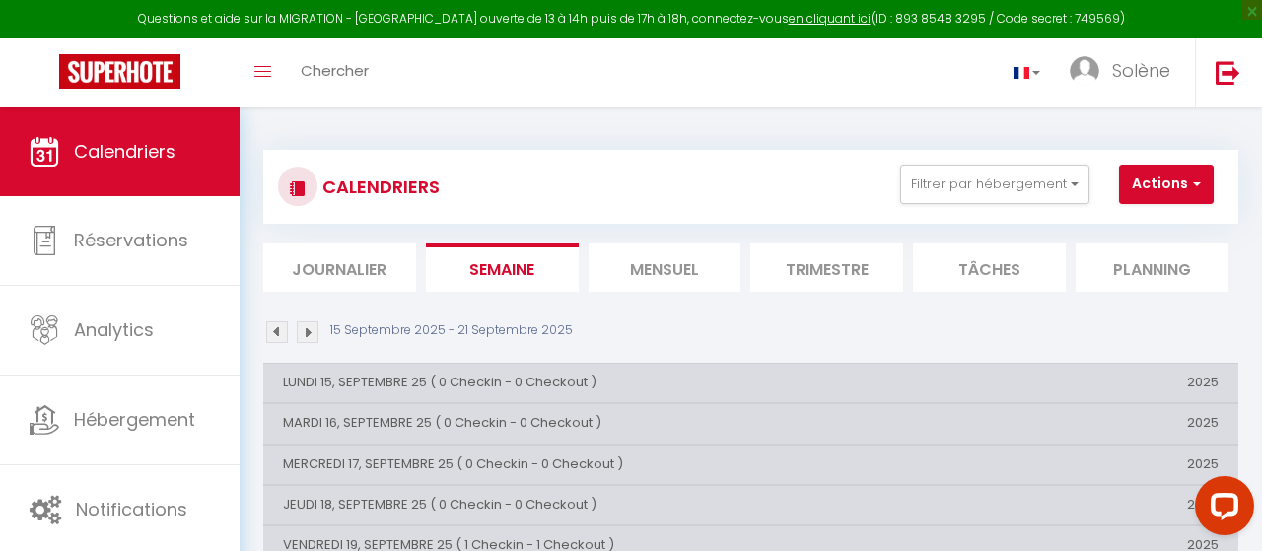
click at [293, 346] on div "15 Septembre 2025 - 21 Septembre 2025" at bounding box center [750, 335] width 975 height 29
click at [303, 340] on img at bounding box center [308, 332] width 22 height 22
